Goal: Information Seeking & Learning: Check status

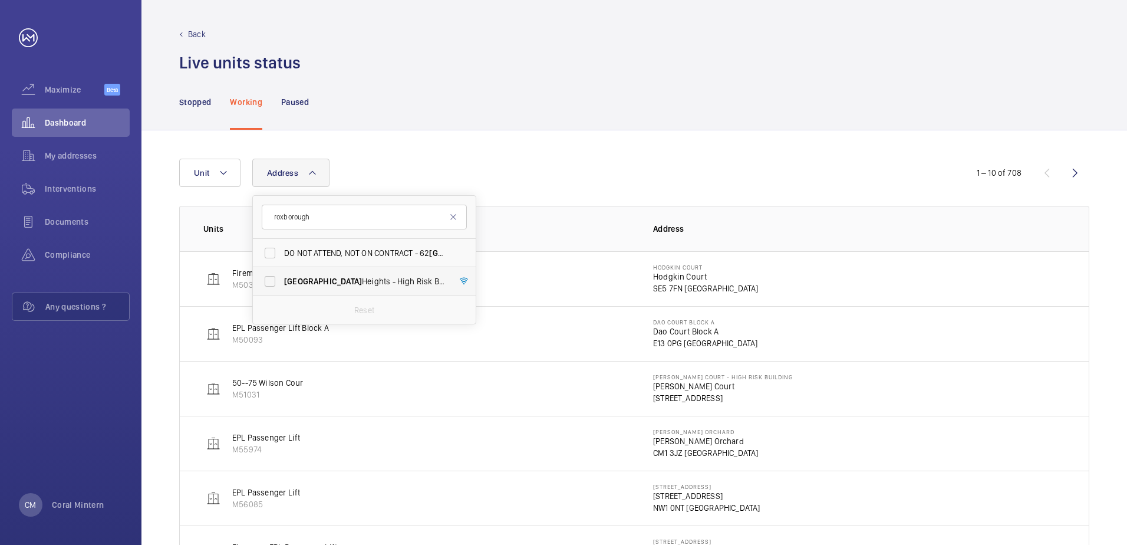
type input "roxborough"
click at [382, 285] on span "[GEOGRAPHIC_DATA] - High [STREET_ADDRESS]" at bounding box center [365, 281] width 162 height 12
click at [282, 285] on input "[GEOGRAPHIC_DATA] - High [STREET_ADDRESS]" at bounding box center [270, 281] width 24 height 24
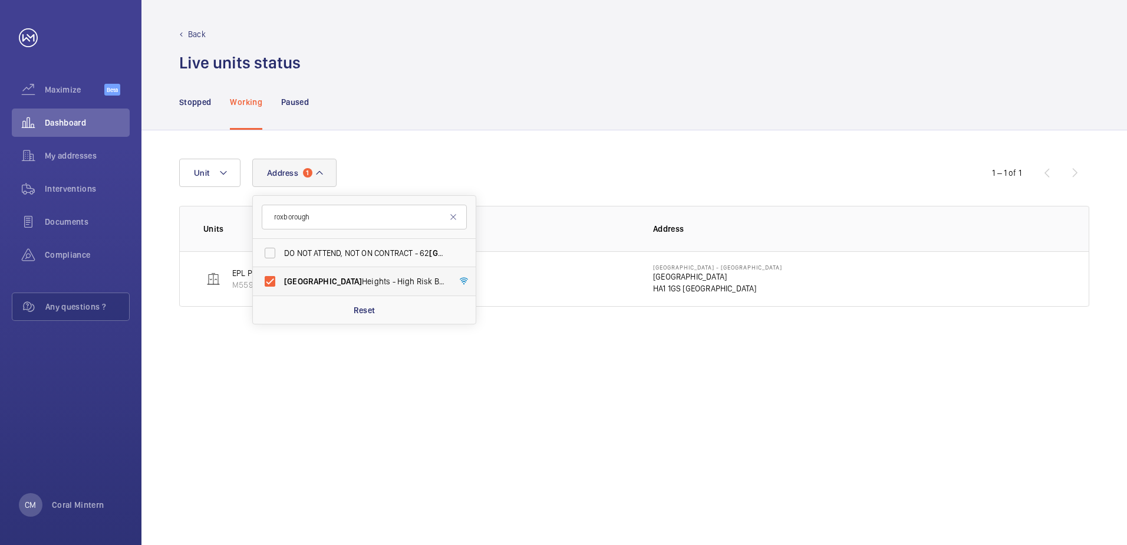
click at [345, 280] on span "[GEOGRAPHIC_DATA] - High [STREET_ADDRESS]" at bounding box center [365, 281] width 162 height 12
click at [282, 280] on input "[GEOGRAPHIC_DATA] - High [STREET_ADDRESS]" at bounding box center [270, 281] width 24 height 24
checkbox input "false"
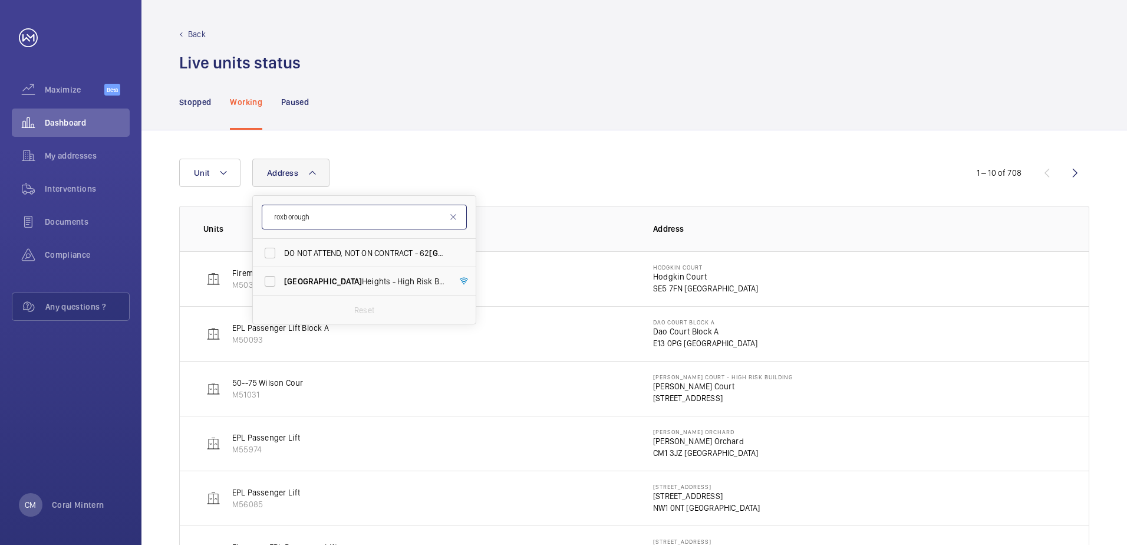
drag, startPoint x: 326, startPoint y: 219, endPoint x: 264, endPoint y: 215, distance: 62.0
click at [264, 215] on input "roxborough" at bounding box center [364, 216] width 205 height 25
type input "ec1r 4ad"
click at [376, 250] on span "[STREET_ADDRESS][DATE]" at bounding box center [365, 253] width 162 height 12
click at [282, 250] on input "[STREET_ADDRESS][DATE]" at bounding box center [270, 253] width 24 height 24
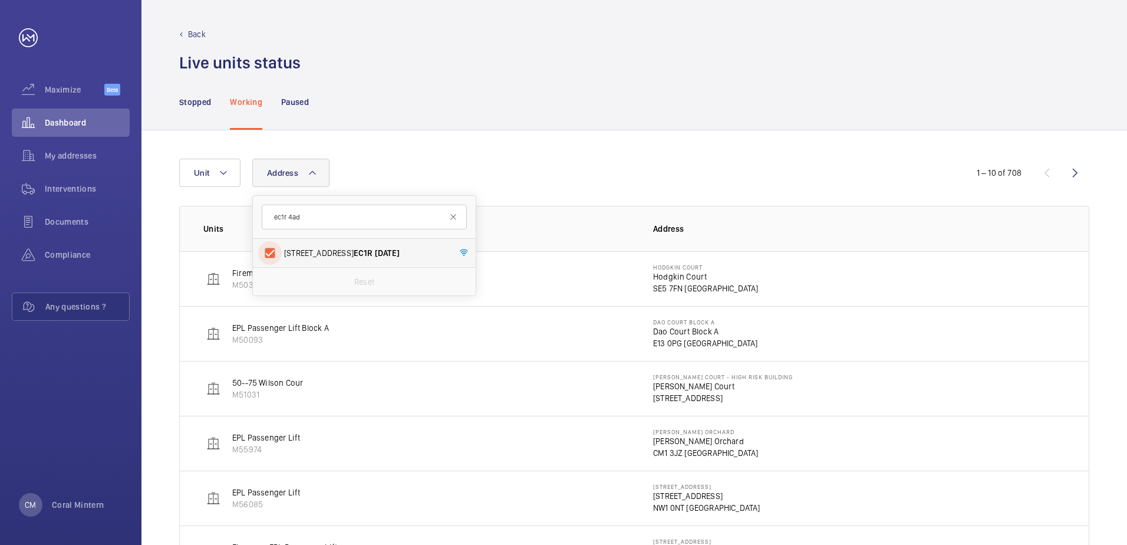
checkbox input "true"
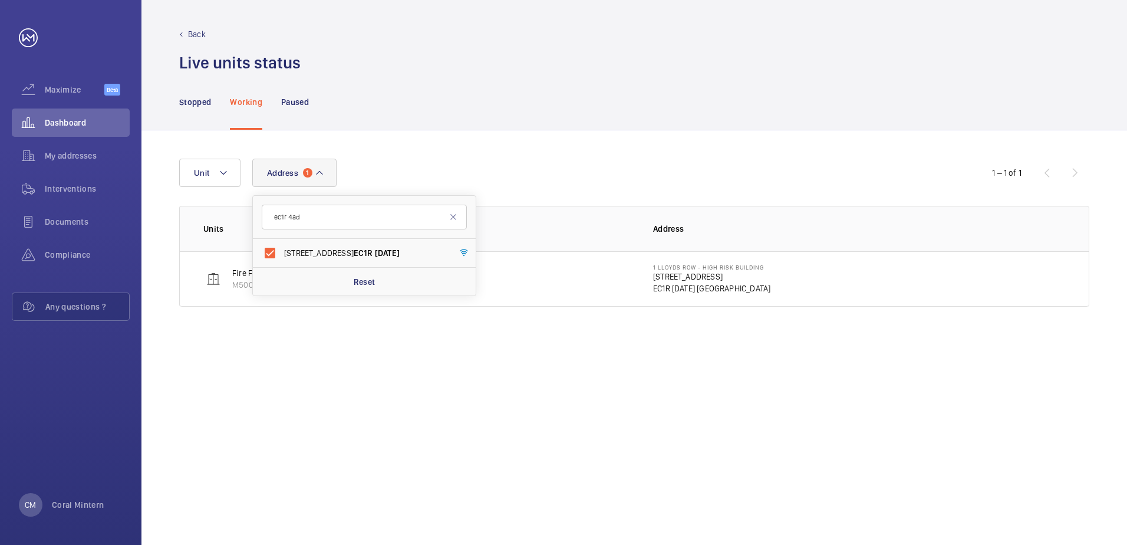
click at [566, 131] on div "Address [STREET_ADDRESS][DATE] Reset Unit 1 – 1 of 1 Units Address Fire Fightin…" at bounding box center [633, 337] width 985 height 414
click at [302, 176] on button "Address 1" at bounding box center [294, 173] width 84 height 28
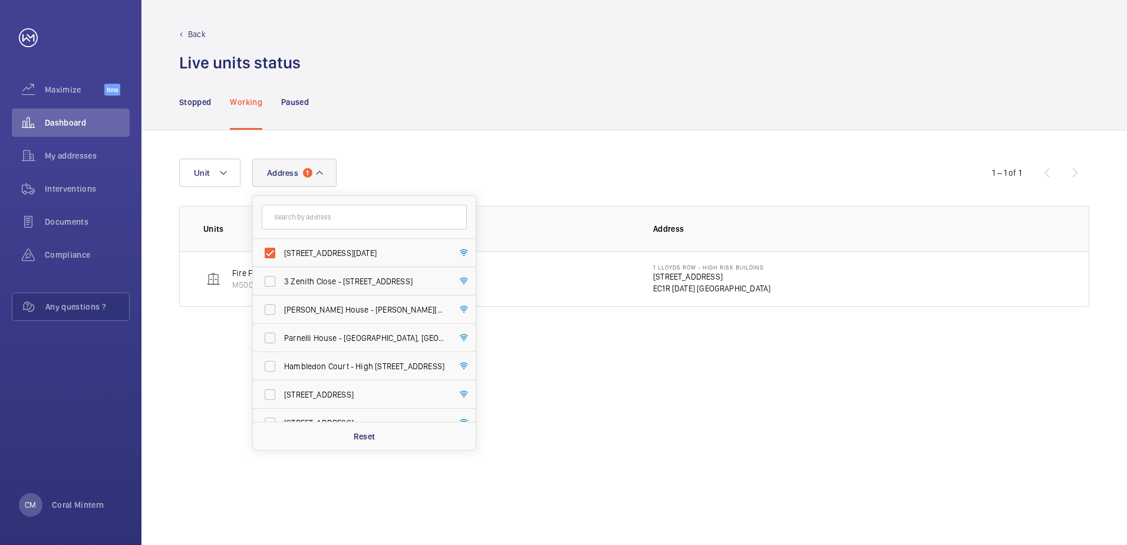
click at [216, 114] on nav "Stopped Working Paused" at bounding box center [244, 102] width 130 height 56
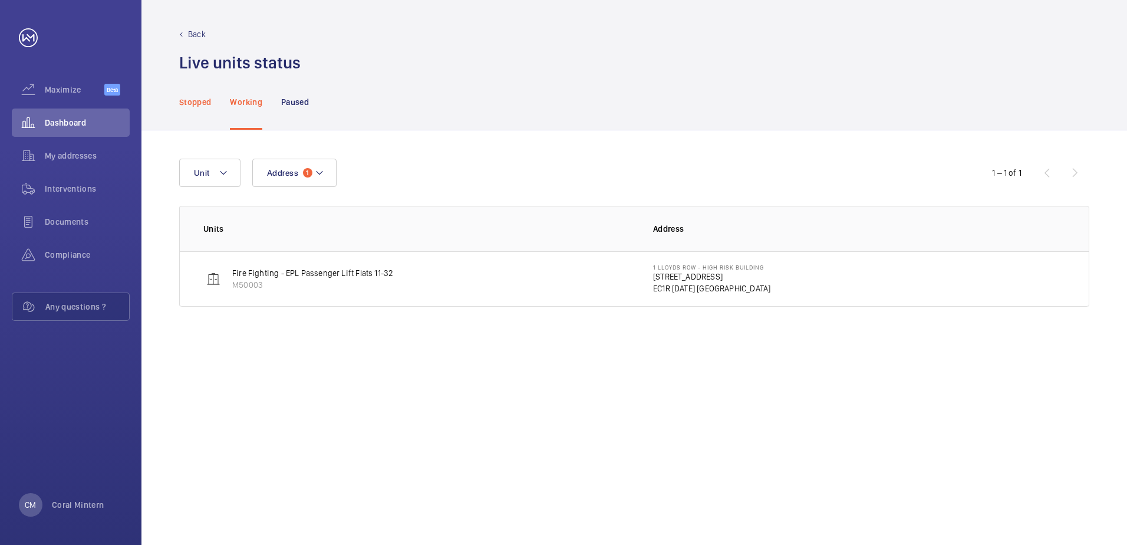
click at [209, 112] on div "Stopped" at bounding box center [195, 102] width 32 height 56
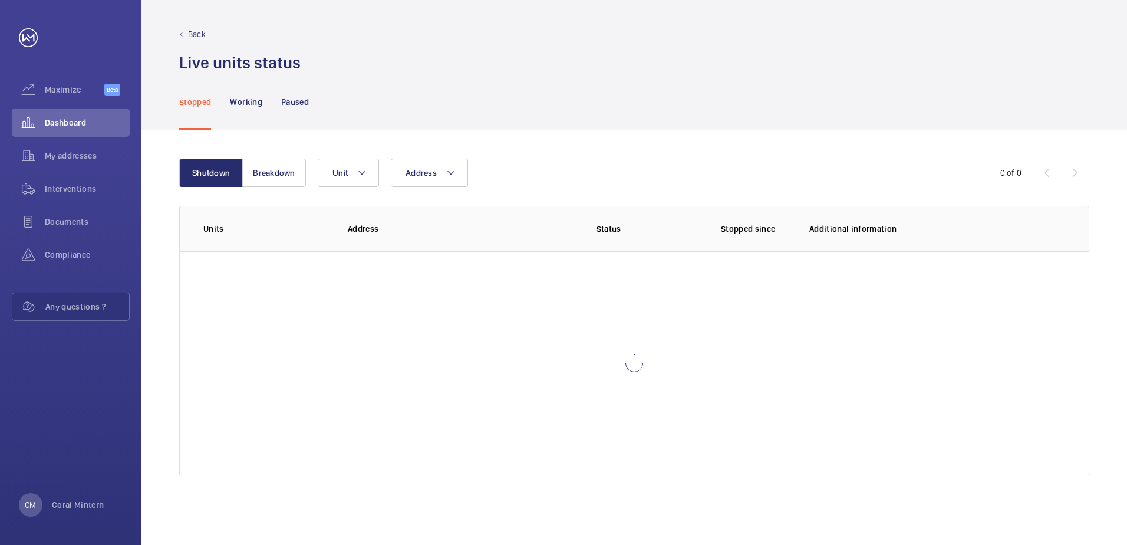
click at [200, 101] on p "Stopped" at bounding box center [195, 102] width 32 height 12
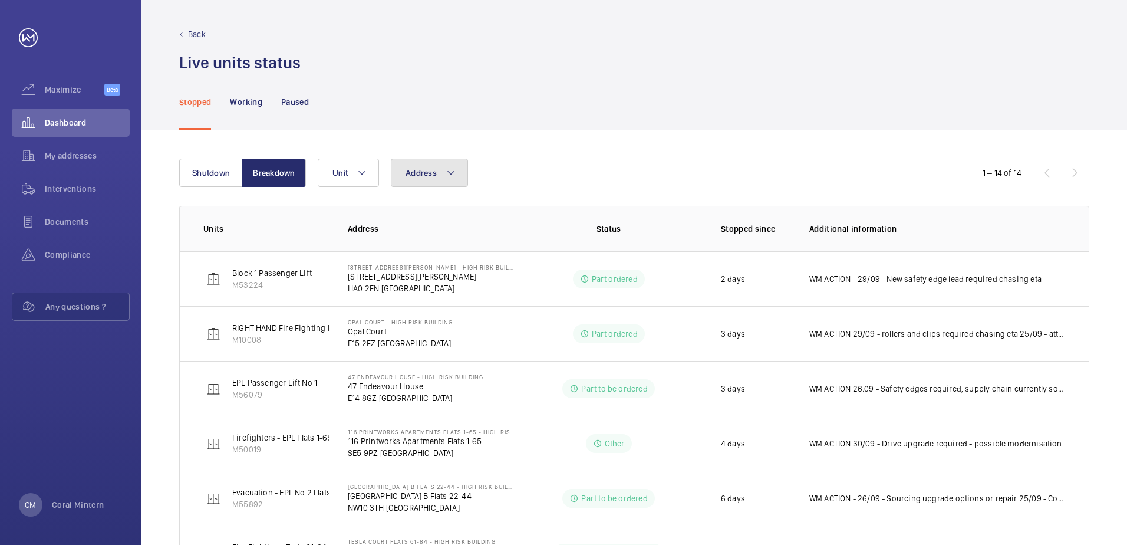
click at [420, 174] on span "Address" at bounding box center [420, 172] width 31 height 9
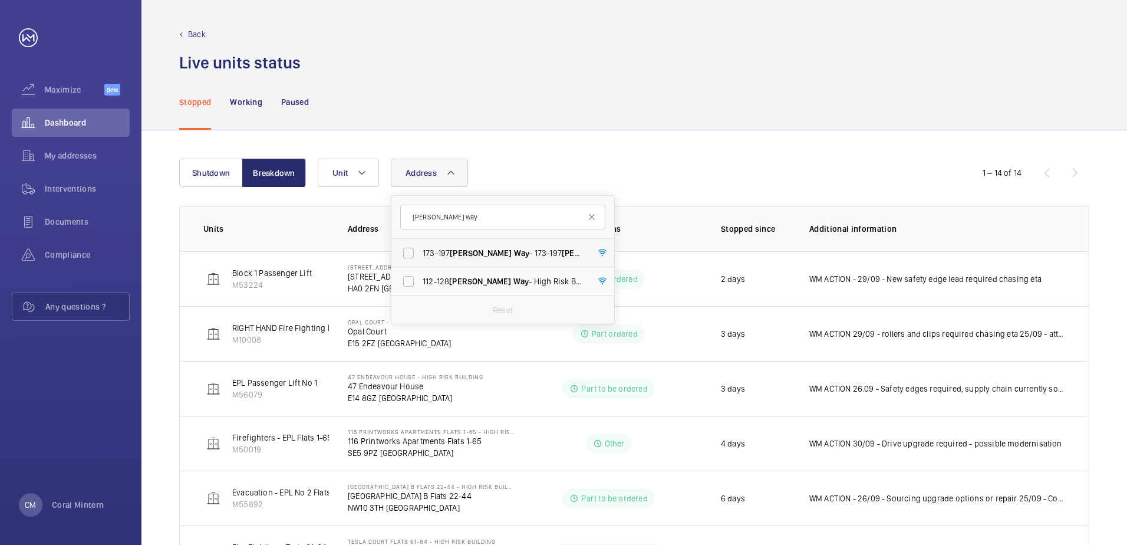
type input "[PERSON_NAME] way"
click at [517, 249] on span "[STREET_ADDRESS][PERSON_NAME][PERSON_NAME]" at bounding box center [504, 253] width 162 height 12
click at [420, 249] on input "[STREET_ADDRESS][PERSON_NAME][PERSON_NAME]" at bounding box center [409, 253] width 24 height 24
checkbox input "true"
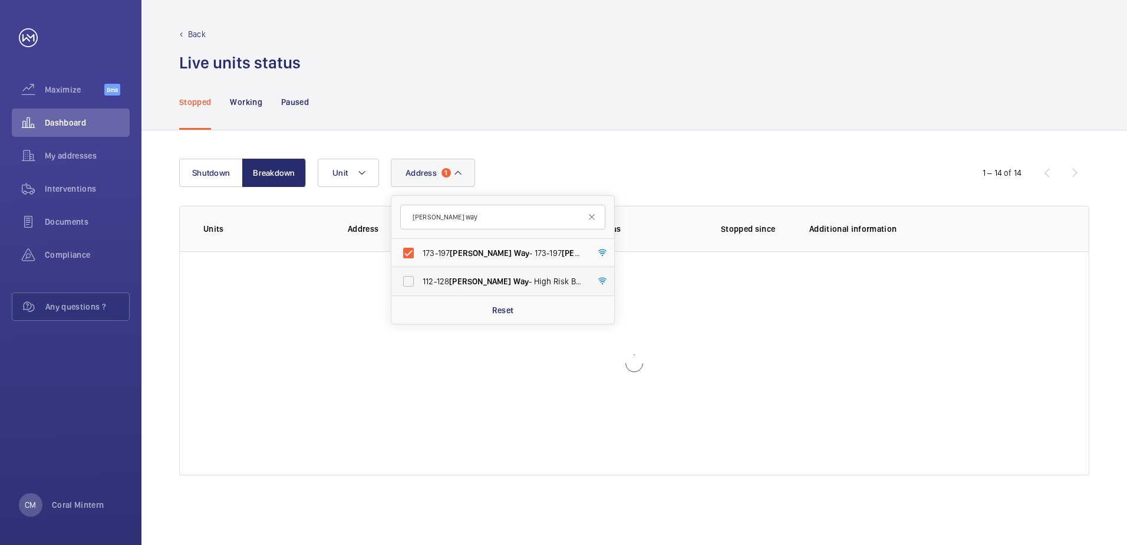
click at [512, 283] on span "[STREET_ADDRESS][PERSON_NAME] - High Risk Building - [STREET_ADDRESS][PERSON_NA…" at bounding box center [504, 281] width 162 height 12
click at [420, 283] on input "[STREET_ADDRESS][PERSON_NAME] - High Risk Building - [STREET_ADDRESS][PERSON_NA…" at bounding box center [409, 281] width 24 height 24
checkbox input "true"
click at [644, 136] on div "Shutdown Breakdown Address [STREET_ADDRESS][PERSON_NAME] [STREET_ADDRESS][PERSO…" at bounding box center [633, 337] width 985 height 414
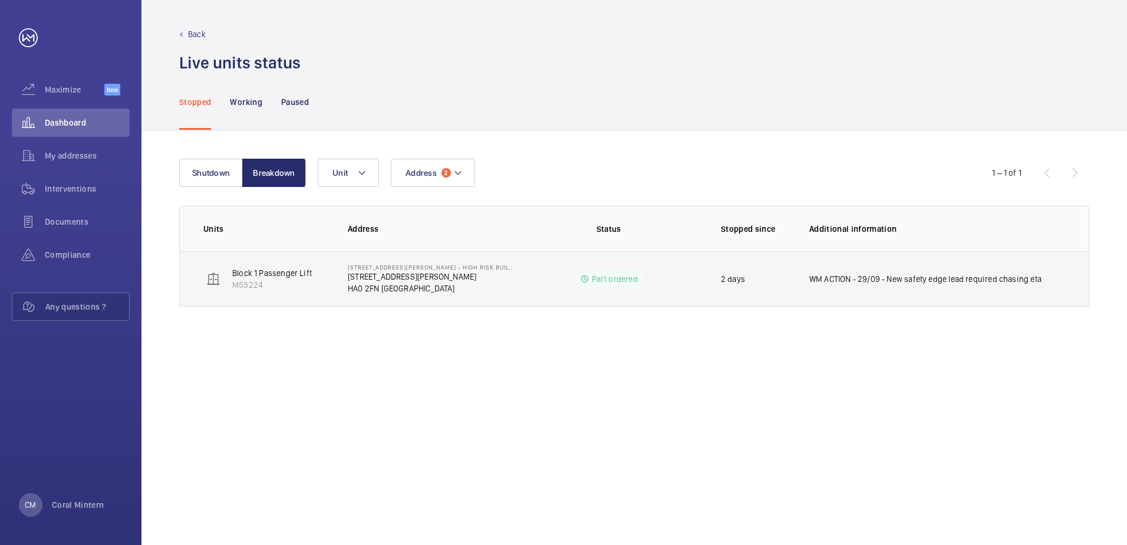
click at [905, 276] on p "WM ACTION - 29/09 - New safety edge lead required chasing eta" at bounding box center [925, 279] width 232 height 12
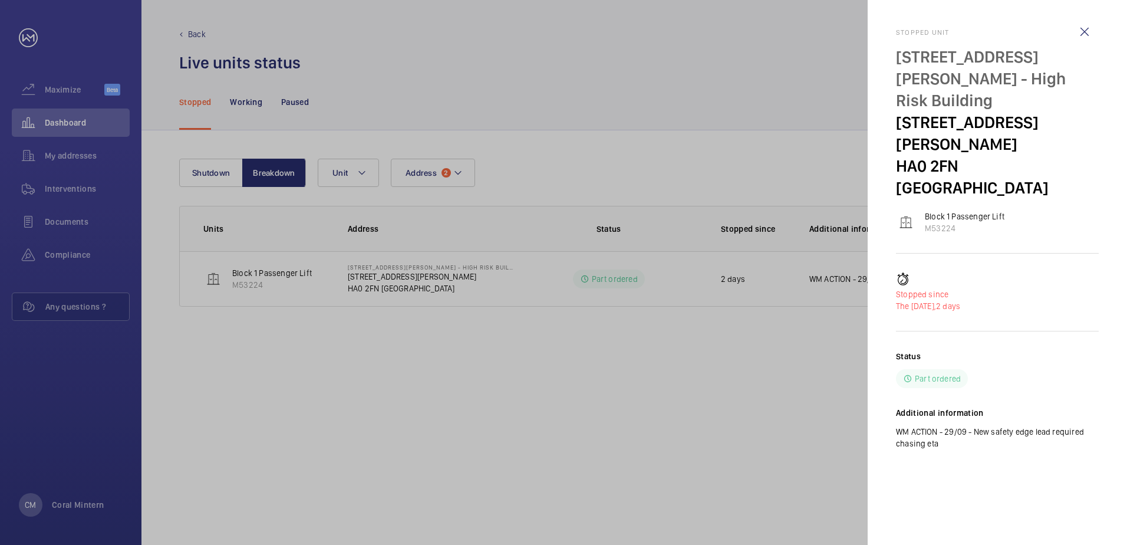
drag, startPoint x: 1008, startPoint y: 349, endPoint x: 894, endPoint y: 34, distance: 335.4
click at [894, 34] on mat-sidenav "Stopped unit [STREET_ADDRESS][PERSON_NAME] - High Risk Building [STREET_ADDRESS…" at bounding box center [996, 272] width 259 height 545
copy div "Stopped unit [STREET_ADDRESS][PERSON_NAME] - High Risk Building [STREET_ADDRESS…"
click at [1074, 29] on wm-front-icon-button at bounding box center [1084, 32] width 28 height 28
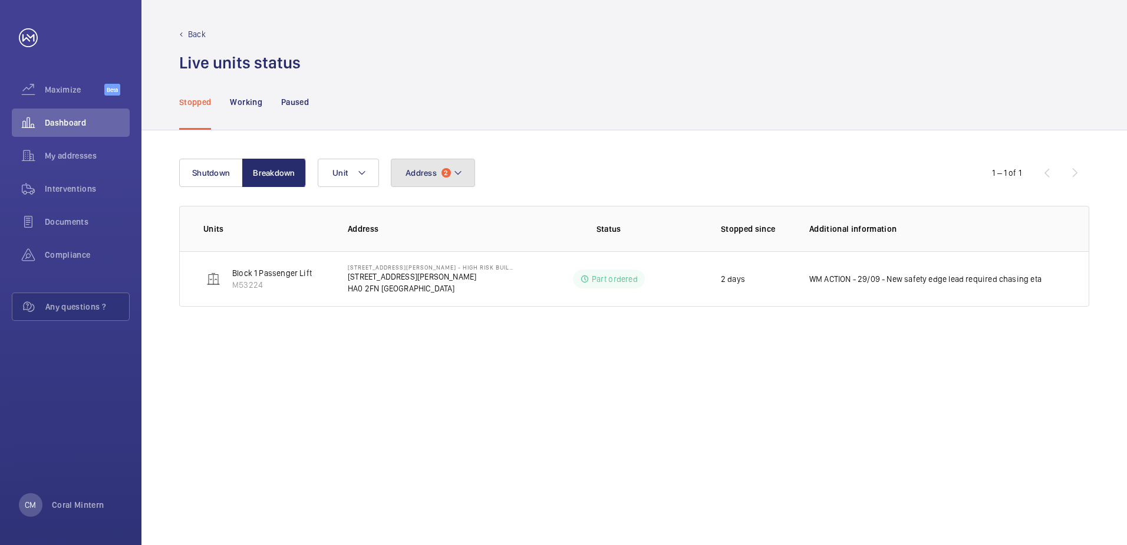
click at [425, 176] on span "Address" at bounding box center [420, 172] width 31 height 9
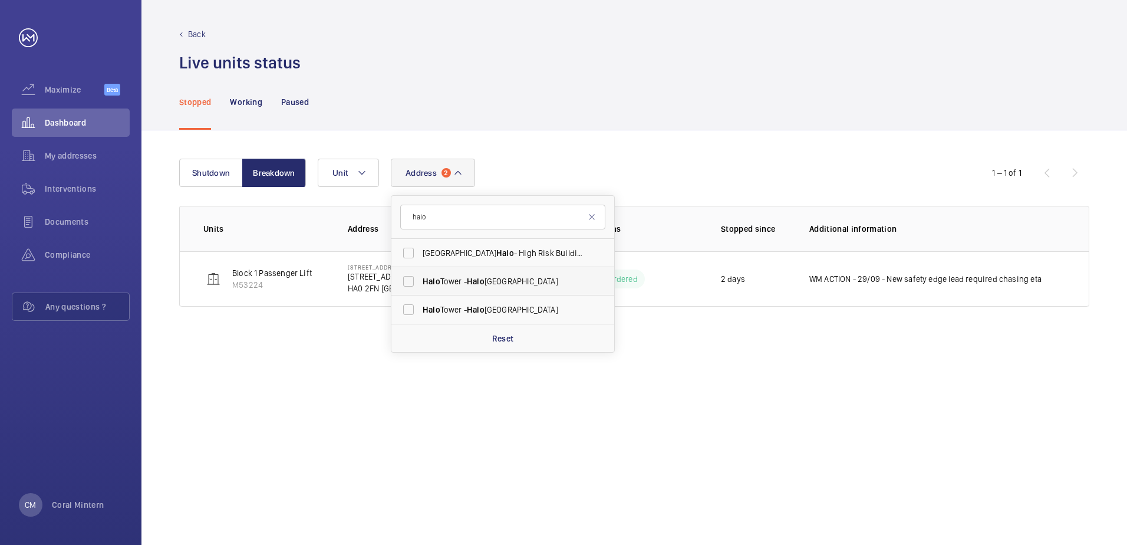
type input "halo"
click at [499, 283] on span "[GEOGRAPHIC_DATA] - [GEOGRAPHIC_DATA]" at bounding box center [504, 281] width 162 height 12
click at [420, 283] on input "[GEOGRAPHIC_DATA] - [GEOGRAPHIC_DATA]" at bounding box center [409, 281] width 24 height 24
checkbox input "true"
click at [497, 307] on span "[GEOGRAPHIC_DATA] - [GEOGRAPHIC_DATA]" at bounding box center [504, 309] width 162 height 12
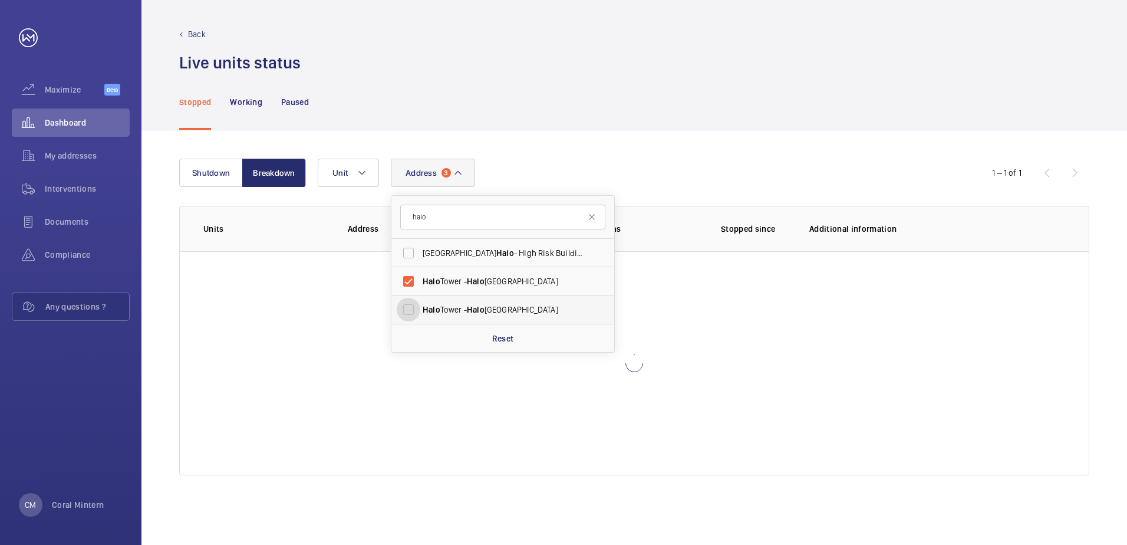
click at [420, 307] on input "[GEOGRAPHIC_DATA] - [GEOGRAPHIC_DATA]" at bounding box center [409, 310] width 24 height 24
checkbox input "true"
click at [494, 252] on span "[GEOGRAPHIC_DATA] Halo - [GEOGRAPHIC_DATA] - [GEOGRAPHIC_DATA]" at bounding box center [504, 253] width 162 height 12
click at [420, 252] on input "[GEOGRAPHIC_DATA] Halo - [GEOGRAPHIC_DATA] - [GEOGRAPHIC_DATA]" at bounding box center [409, 253] width 24 height 24
checkbox input "true"
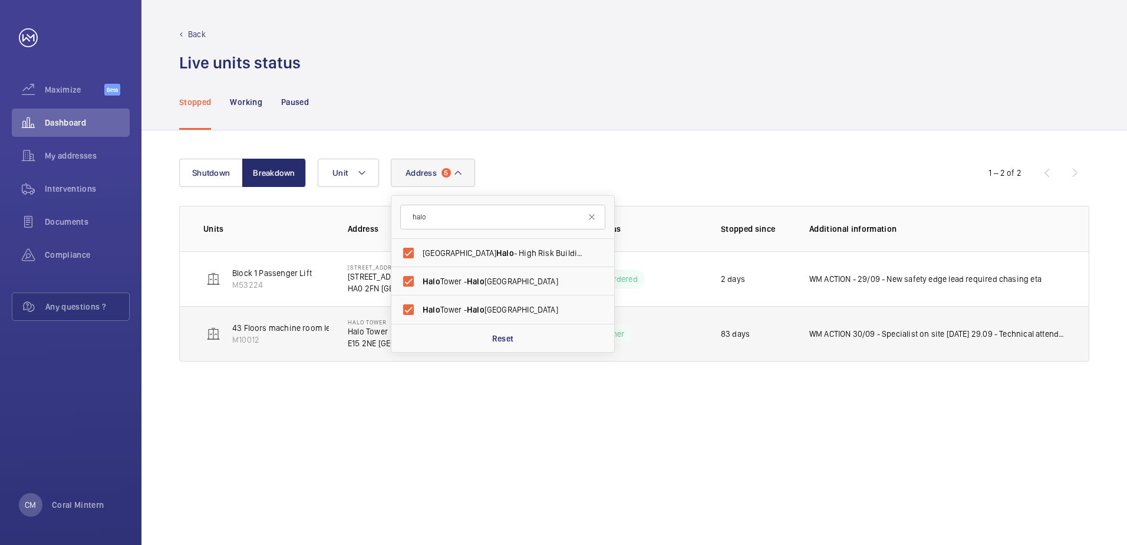
click at [999, 318] on td "WM ACTION 30/09 - Specialist on site [DATE] 29.09 - Technical attendance requir…" at bounding box center [939, 333] width 298 height 55
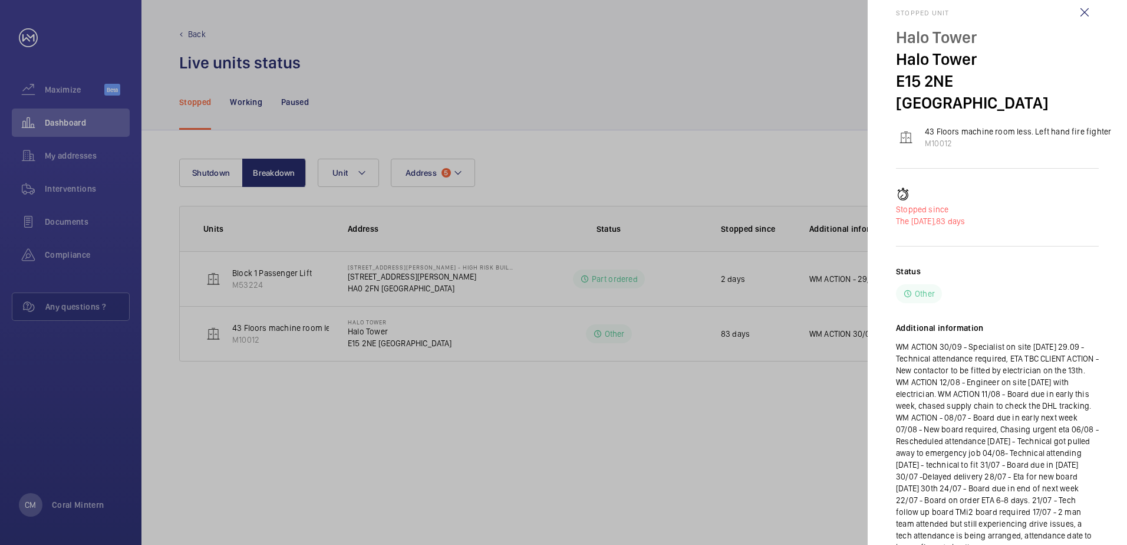
scroll to position [53, 0]
